Goal: Information Seeking & Learning: Compare options

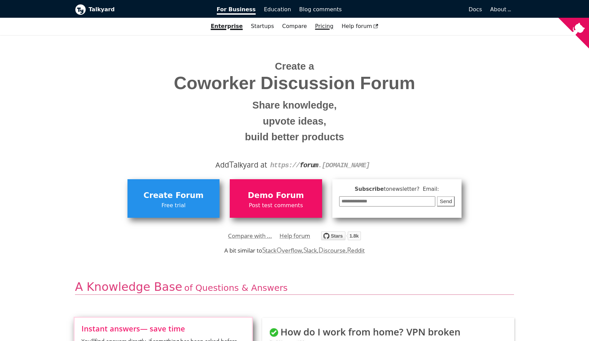
click at [320, 22] on link "Pricing" at bounding box center [324, 26] width 27 height 12
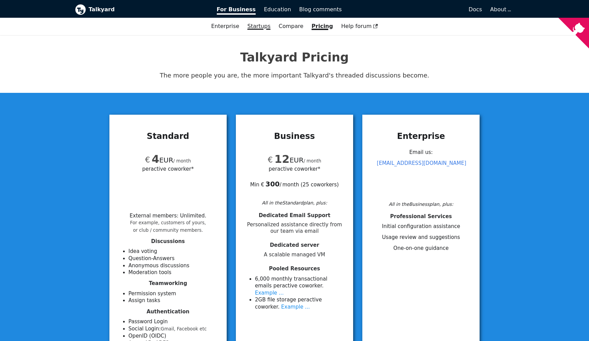
click at [263, 28] on link "Startups" at bounding box center [258, 26] width 31 height 12
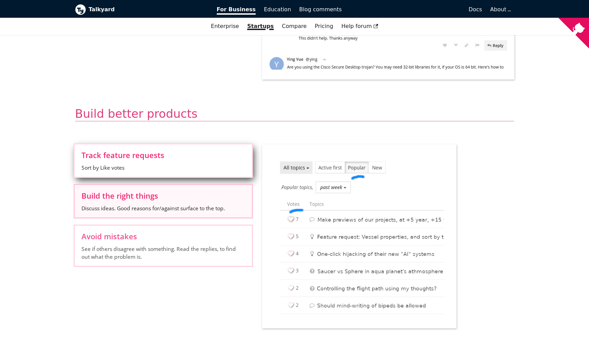
scroll to position [505, 0]
click at [117, 197] on span "Build the right things" at bounding box center [163, 194] width 164 height 7
click at [0, 0] on input "Build the right things Discuss ideas. Good reasons for/against surface to the t…" at bounding box center [0, 0] width 0 height 0
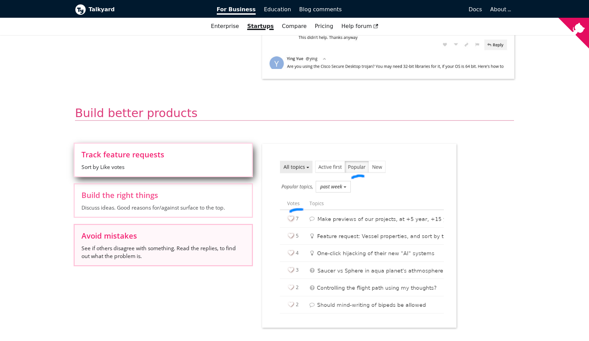
click at [114, 256] on span "See if others disagree with something. Read the replies, to find out what the p…" at bounding box center [163, 251] width 164 height 15
click at [0, 0] on input "Avoid mistakes See if others disagree with something. Read the replies, to find…" at bounding box center [0, 0] width 0 height 0
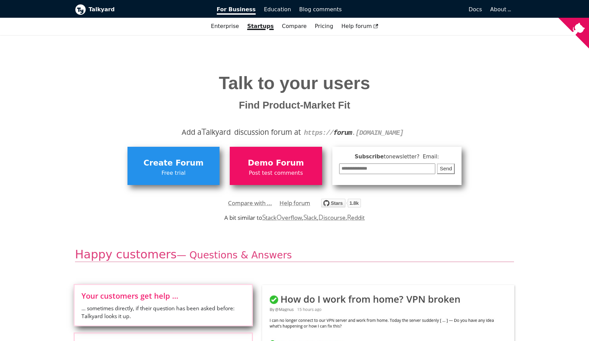
scroll to position [0, 0]
click at [242, 201] on link "Compare with ..." at bounding box center [250, 203] width 44 height 10
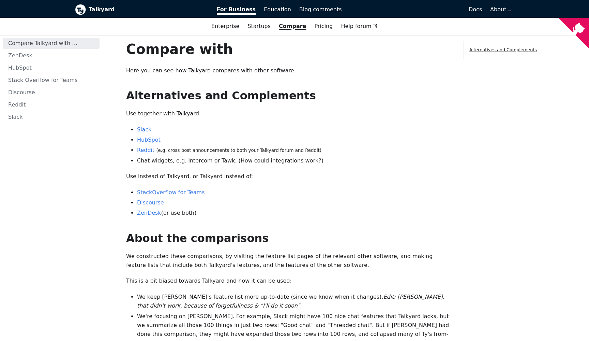
click at [145, 202] on link "Discourse" at bounding box center [150, 202] width 27 height 6
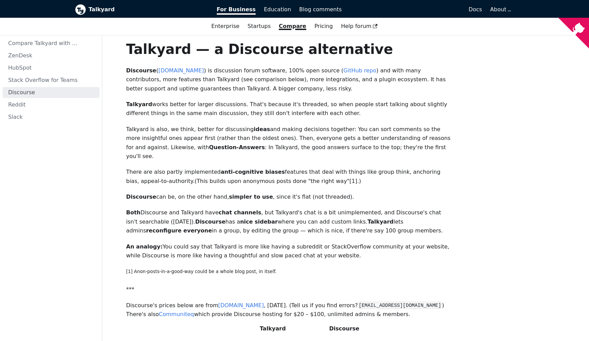
click at [140, 130] on p "Talkyard is also, we think, better for discussing ideas and making decisions to…" at bounding box center [289, 143] width 327 height 36
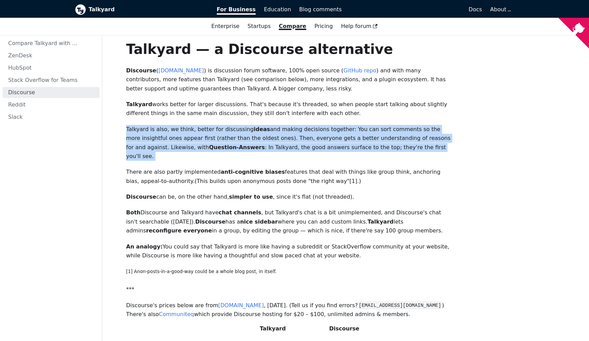
click at [136, 131] on p "Talkyard is also, we think, better for discussing ideas and making decisions to…" at bounding box center [289, 143] width 327 height 36
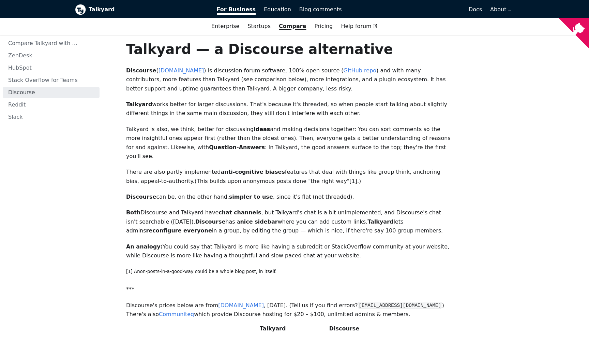
click at [136, 131] on p "Talkyard is also, we think, better for discussing ideas and making decisions to…" at bounding box center [289, 143] width 327 height 36
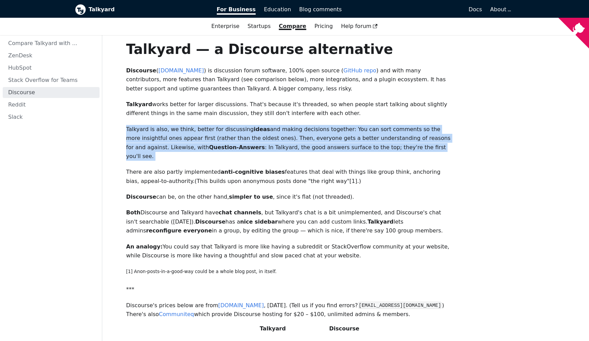
click at [141, 137] on p "Talkyard is also, we think, better for discussing ideas and making decisions to…" at bounding box center [289, 143] width 327 height 36
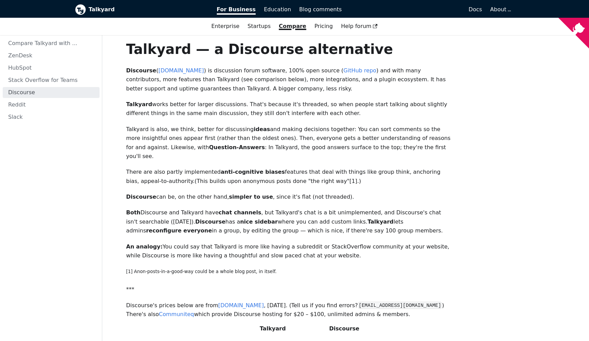
click at [141, 137] on p "Talkyard is also, we think, better for discussing ideas and making decisions to…" at bounding box center [289, 143] width 327 height 36
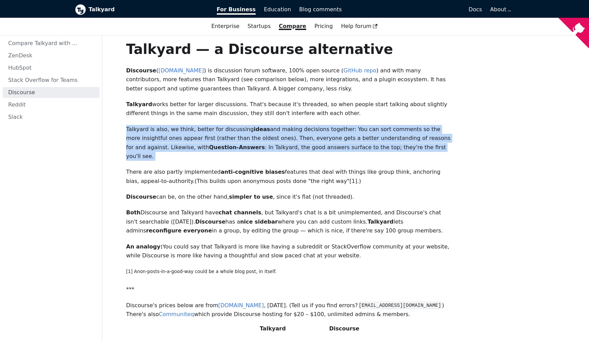
click at [84, 159] on nav "Compare Talkyard with ... ZenDesk HubSpot Stack Overflow for Teams Discourse Re…" at bounding box center [51, 187] width 102 height 305
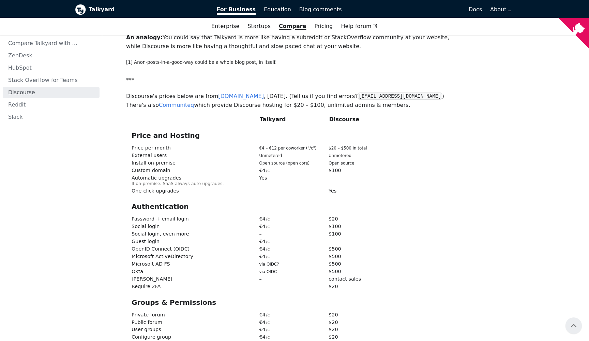
scroll to position [209, 0]
click at [143, 168] on span "Custom domain" at bounding box center [151, 170] width 39 height 5
drag, startPoint x: 143, startPoint y: 156, endPoint x: 347, endPoint y: 159, distance: 204.6
click at [347, 168] on div "Custom domain € 4 /c $ 100" at bounding box center [290, 171] width 316 height 7
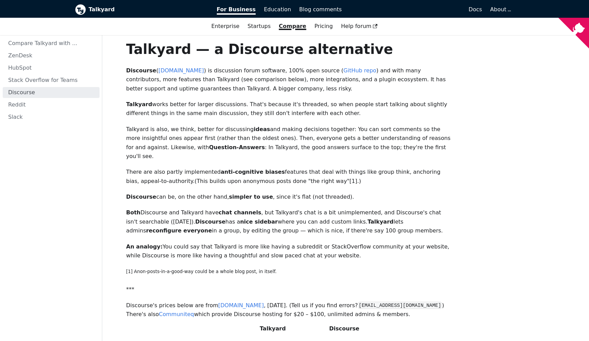
scroll to position [0, 0]
click at [97, 9] on b "Talkyard" at bounding box center [148, 9] width 119 height 9
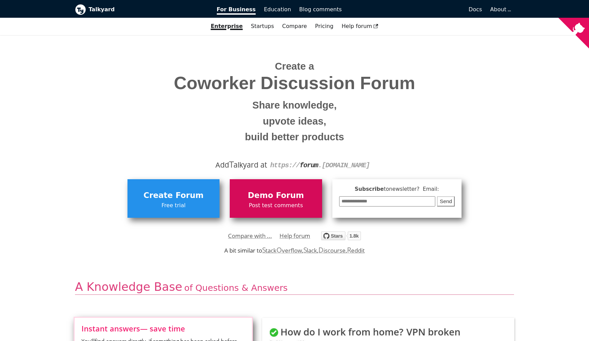
click at [264, 192] on span "Demo Forum" at bounding box center [275, 195] width 85 height 13
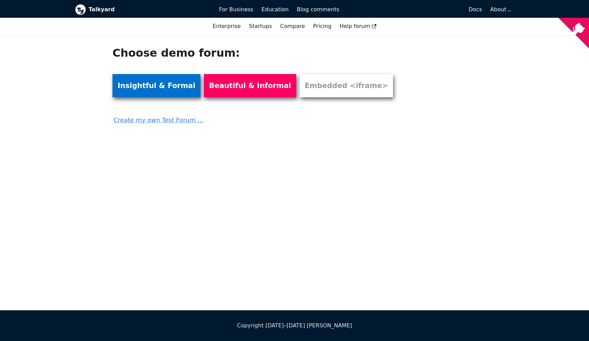
click at [144, 85] on link "Insightful & Formal" at bounding box center [156, 85] width 88 height 23
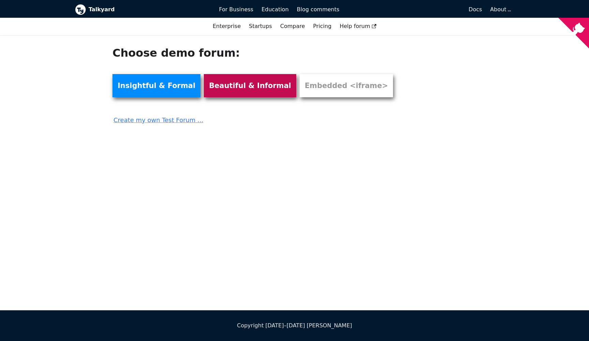
click at [218, 77] on link "Beautiful & Informal" at bounding box center [250, 85] width 92 height 23
click at [156, 113] on link "Create my own Test Forum ..." at bounding box center [256, 117] width 289 height 15
click at [357, 27] on span "Help forum" at bounding box center [358, 26] width 37 height 6
click at [178, 121] on link "Create my own Test Forum ..." at bounding box center [256, 117] width 289 height 15
